Goal: Navigation & Orientation: Find specific page/section

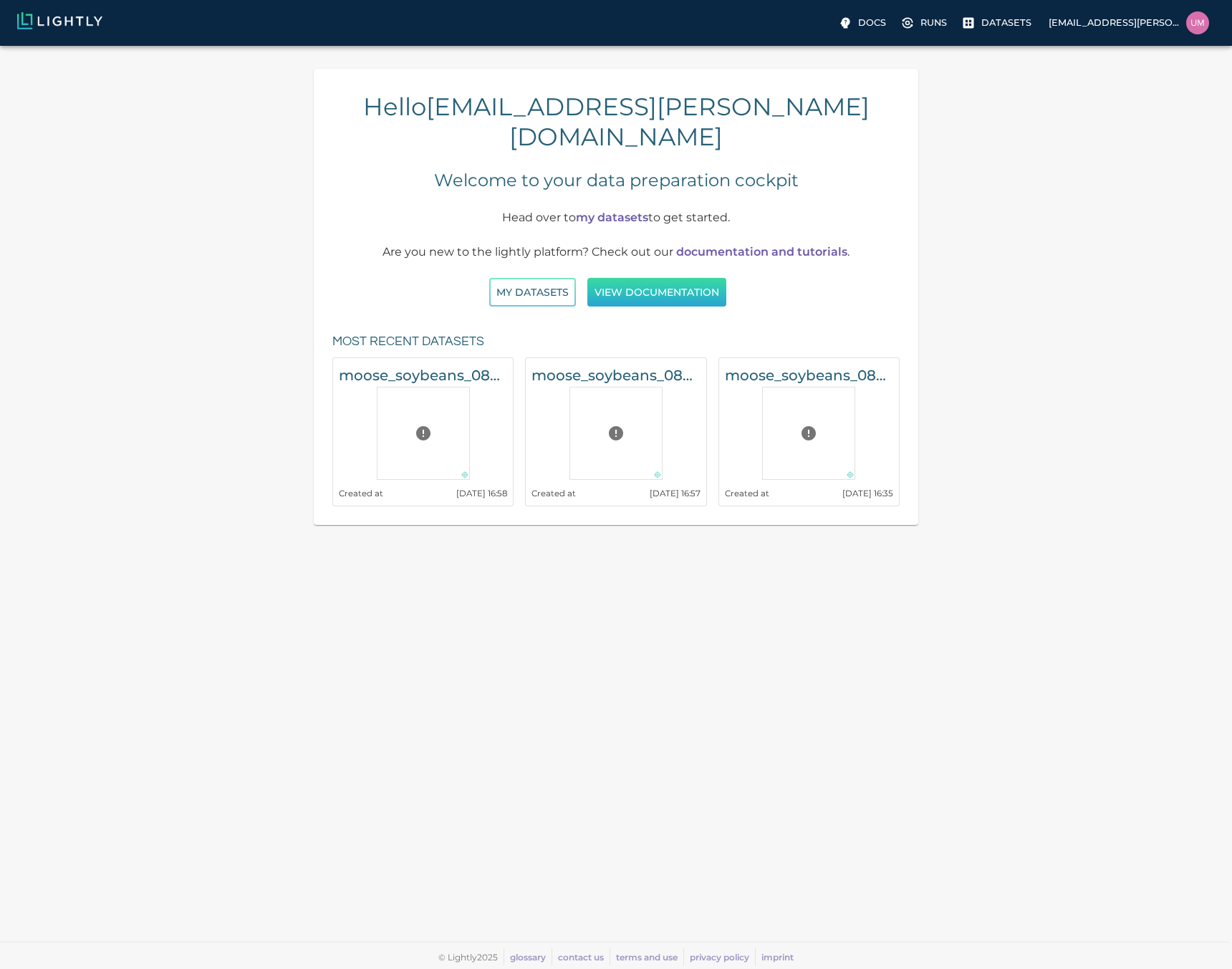
click at [636, 278] on button "View documentation" at bounding box center [657, 292] width 139 height 29
click at [551, 278] on button "My Datasets" at bounding box center [532, 292] width 86 height 29
